Goal: Task Accomplishment & Management: Manage account settings

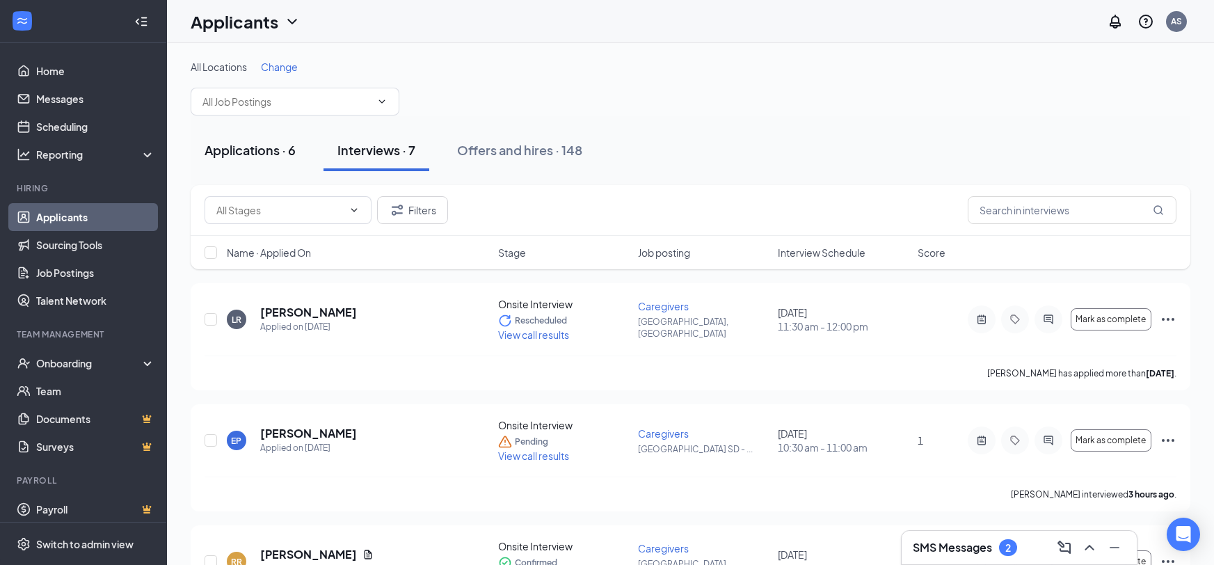
click at [248, 160] on button "Applications · 6" at bounding box center [250, 150] width 119 height 42
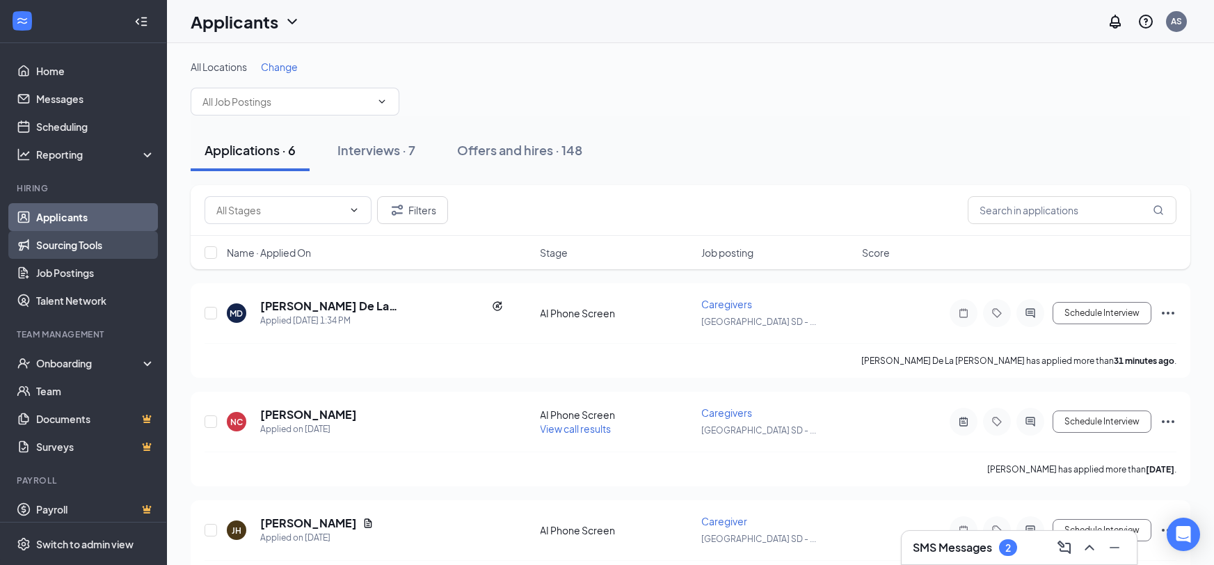
click at [44, 239] on link "Sourcing Tools" at bounding box center [95, 245] width 119 height 28
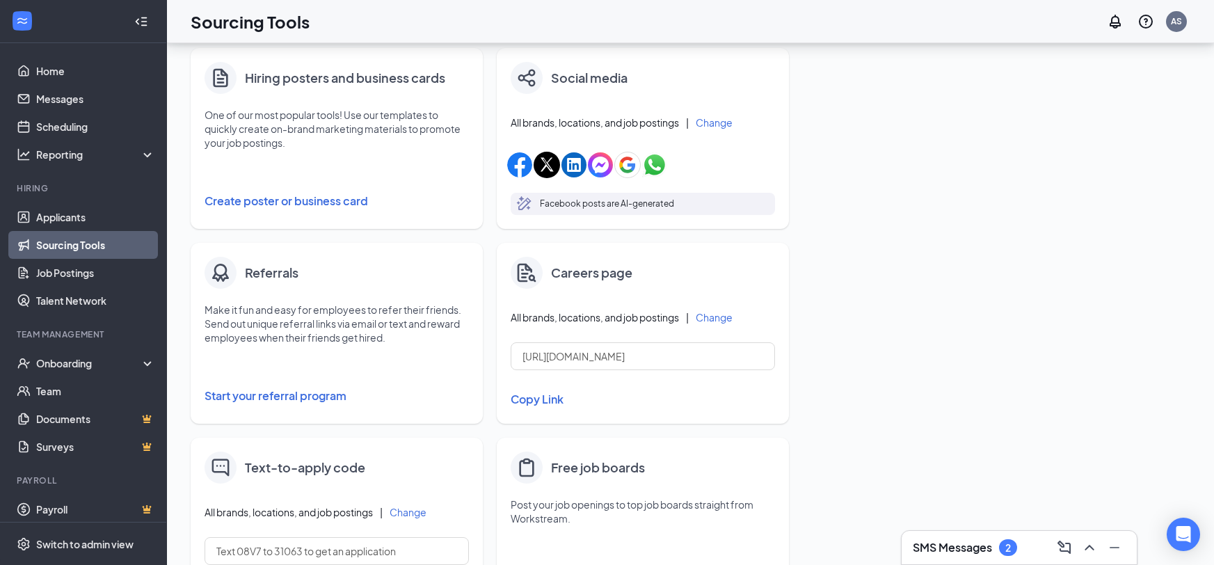
scroll to position [249, 0]
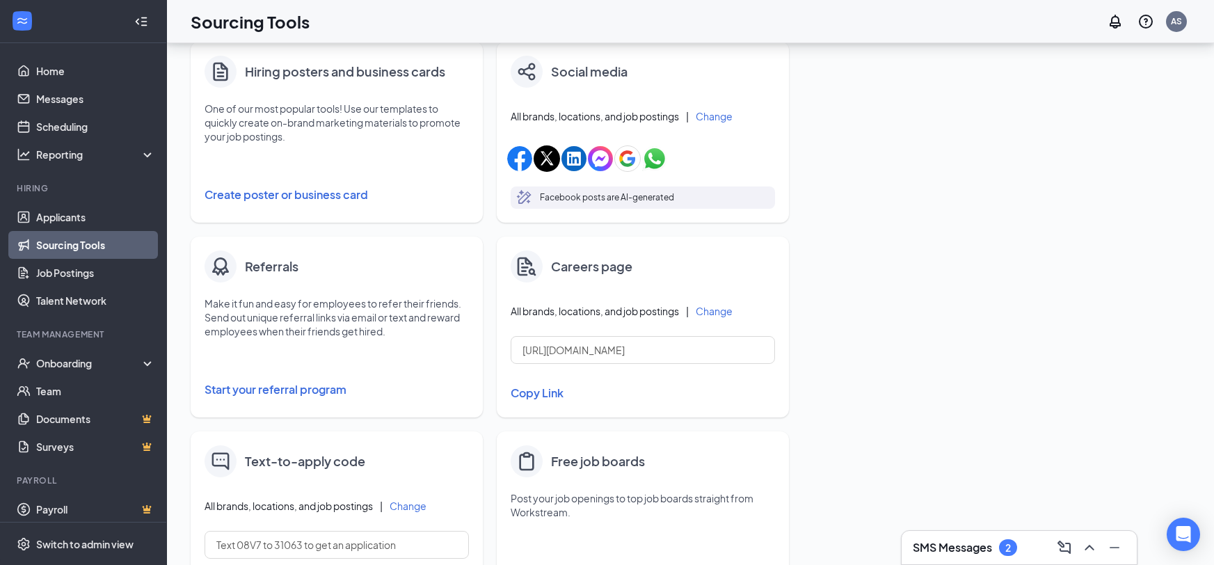
click at [539, 395] on button "Copy Link" at bounding box center [643, 393] width 264 height 24
click at [99, 211] on link "Applicants" at bounding box center [95, 217] width 119 height 28
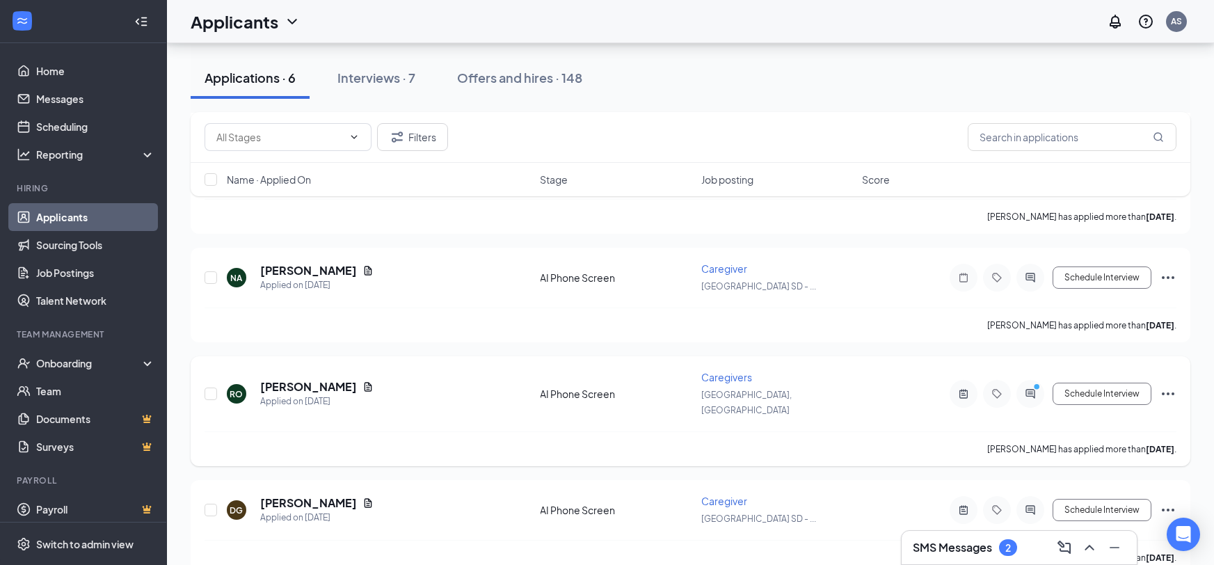
scroll to position [362, 0]
click at [1033, 382] on circle "PrimaryDot" at bounding box center [1036, 385] width 6 height 6
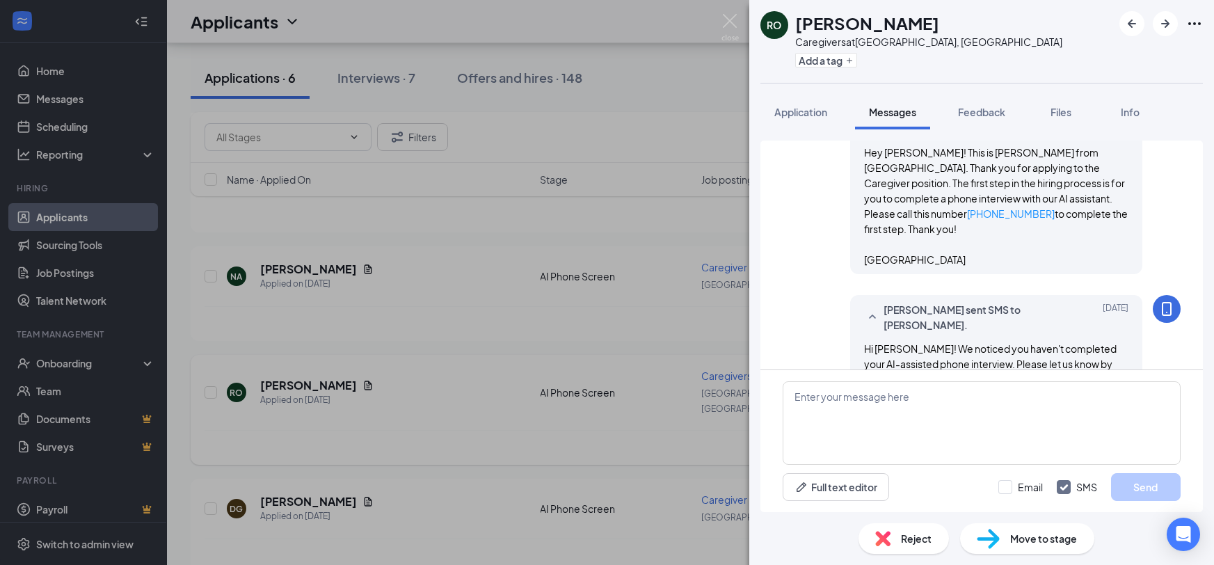
scroll to position [669, 0]
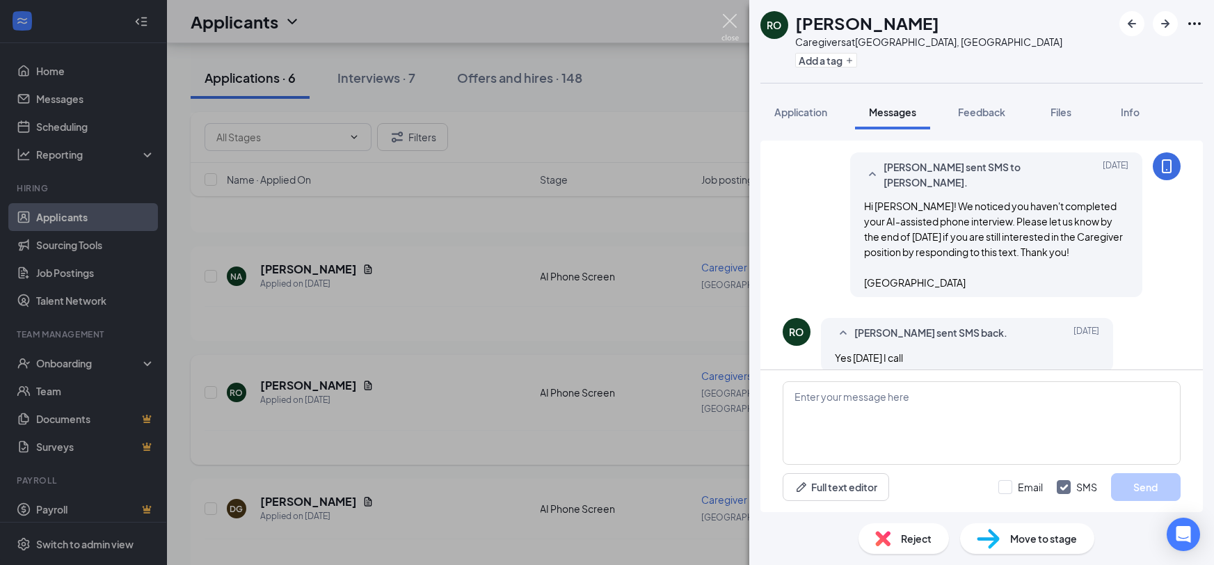
click at [732, 21] on img at bounding box center [730, 27] width 17 height 27
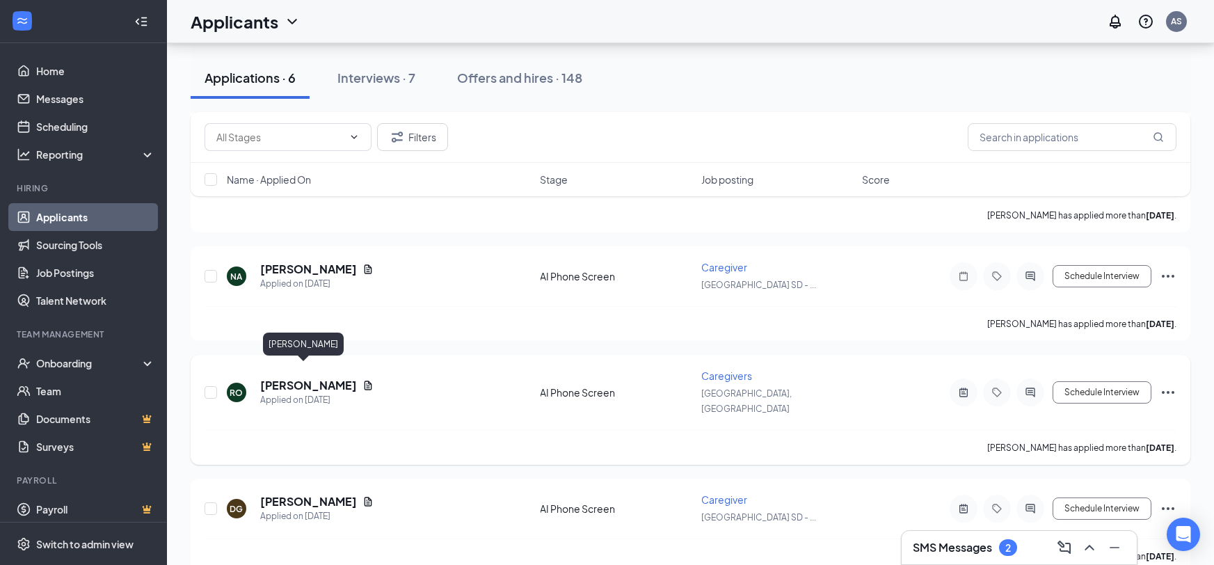
click at [319, 378] on h5 "[PERSON_NAME]" at bounding box center [308, 385] width 97 height 15
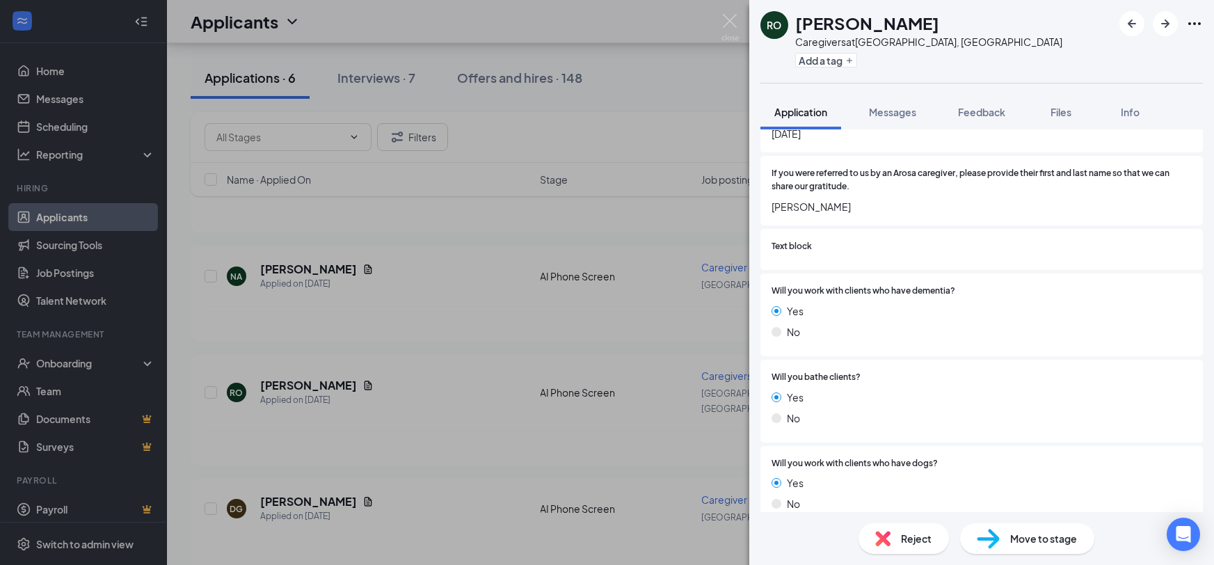
scroll to position [898, 0]
